Goal: Transaction & Acquisition: Purchase product/service

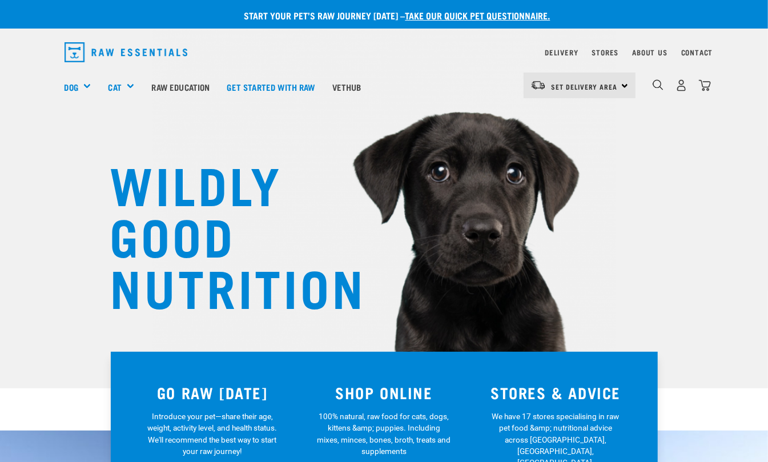
click at [652, 87] on div "dropdown navigation" at bounding box center [658, 85] width 12 height 12
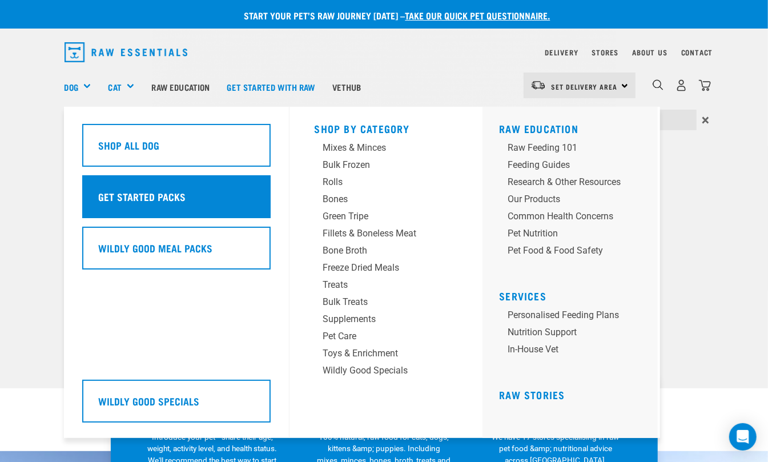
click at [170, 202] on h5 "Get Started Packs" at bounding box center [142, 196] width 87 height 15
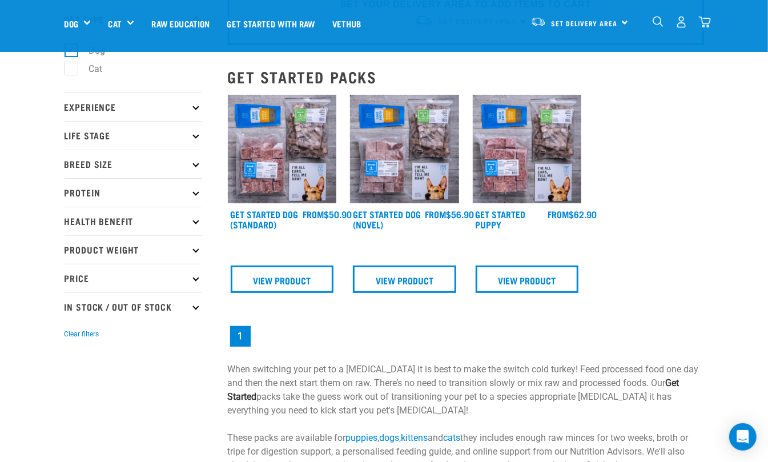
click at [395, 130] on img at bounding box center [404, 149] width 109 height 109
